Goal: Navigation & Orientation: Find specific page/section

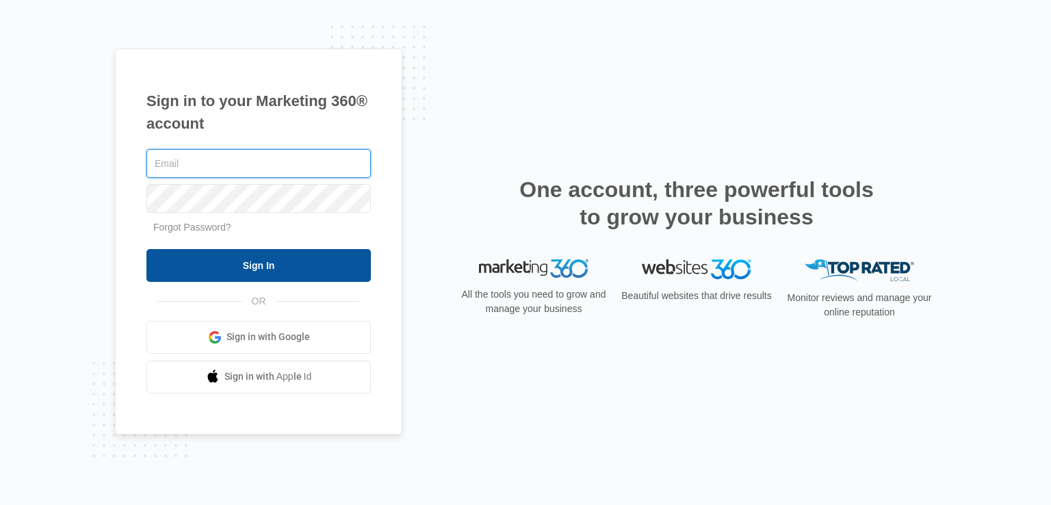
type input "[EMAIL_ADDRESS][DOMAIN_NAME]"
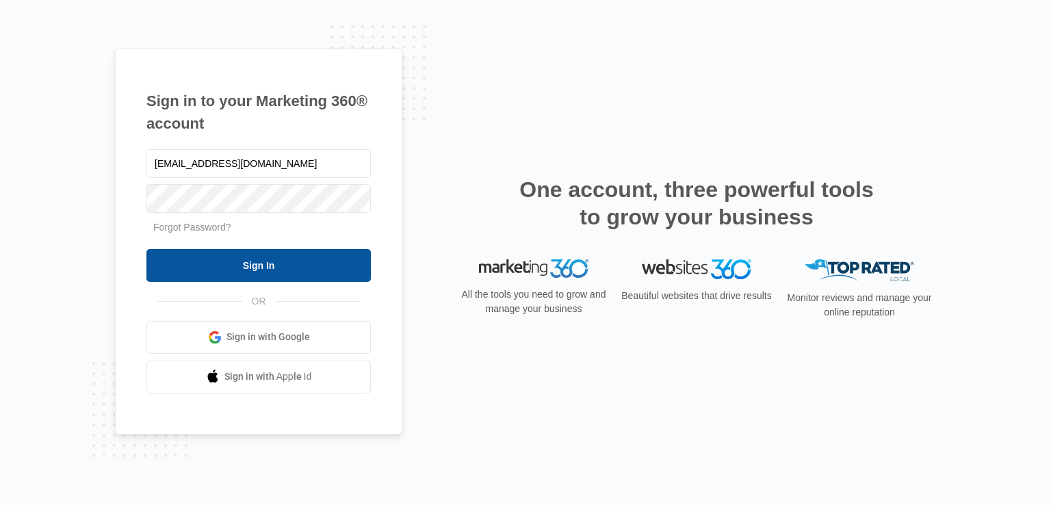
click at [273, 261] on input "Sign In" at bounding box center [258, 265] width 225 height 33
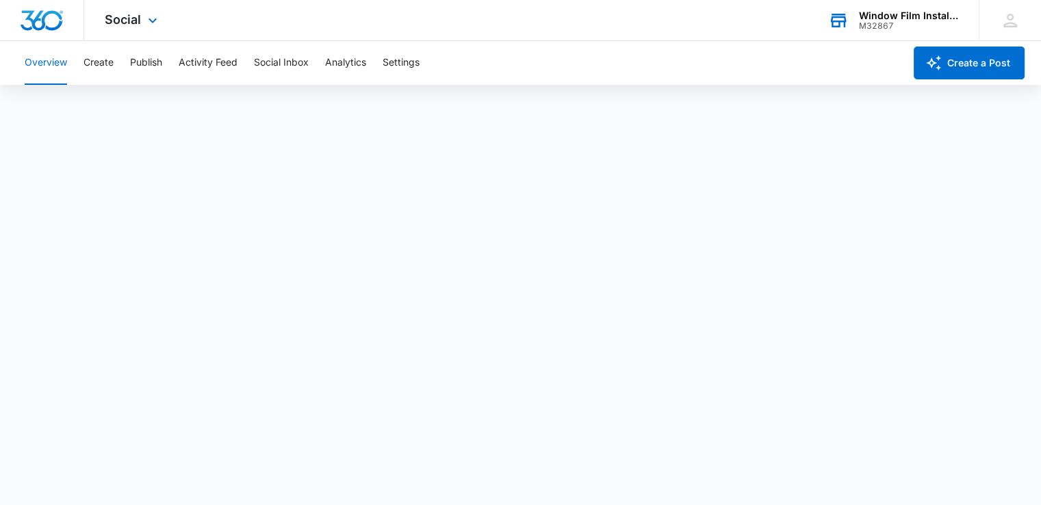
click at [912, 17] on div "Window Film Installers" at bounding box center [909, 15] width 100 height 11
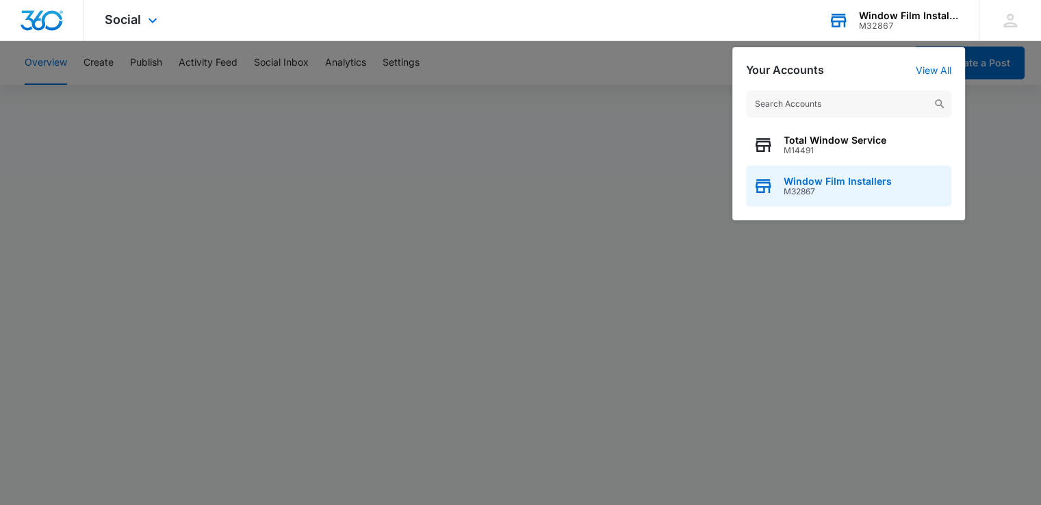
click at [828, 191] on span "M32867" at bounding box center [838, 192] width 108 height 10
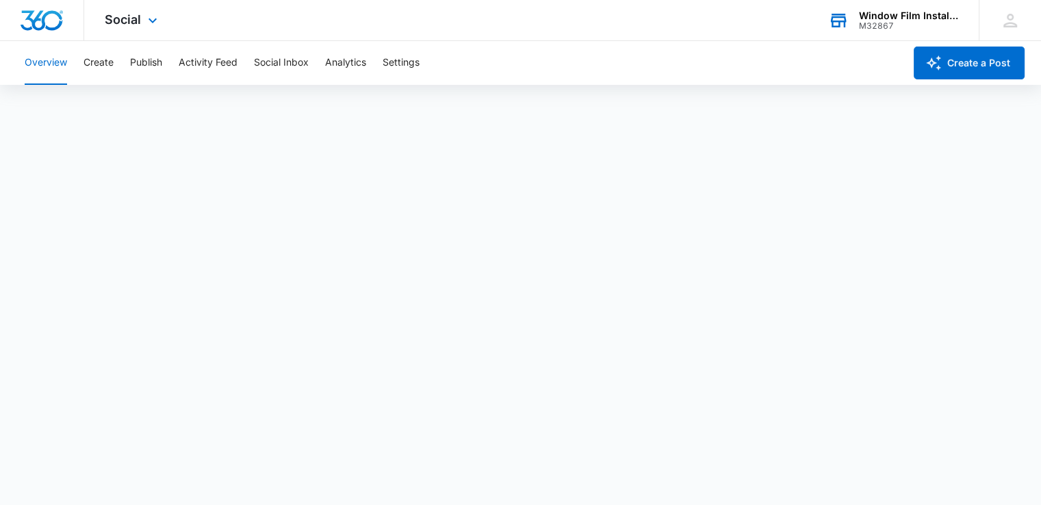
click at [949, 17] on div "Window Film Installers" at bounding box center [909, 15] width 100 height 11
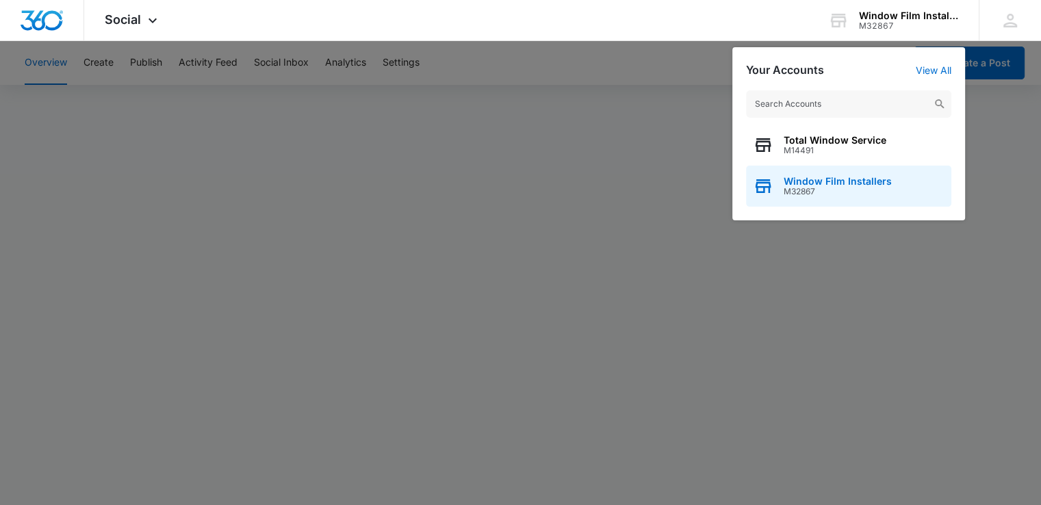
click at [823, 171] on div "Window Film Installers M32867" at bounding box center [848, 186] width 205 height 41
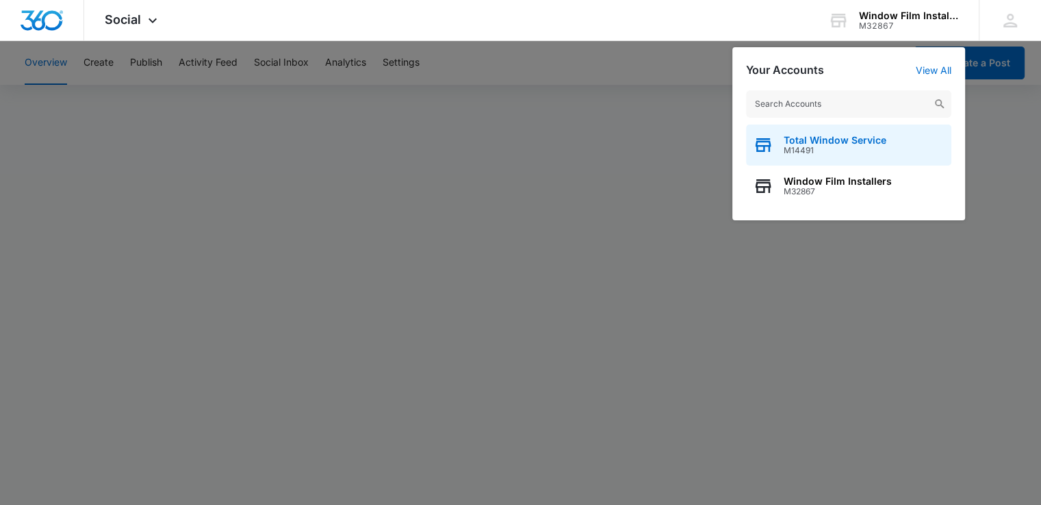
click at [823, 149] on span "M14491" at bounding box center [835, 151] width 103 height 10
